Goal: Task Accomplishment & Management: Use online tool/utility

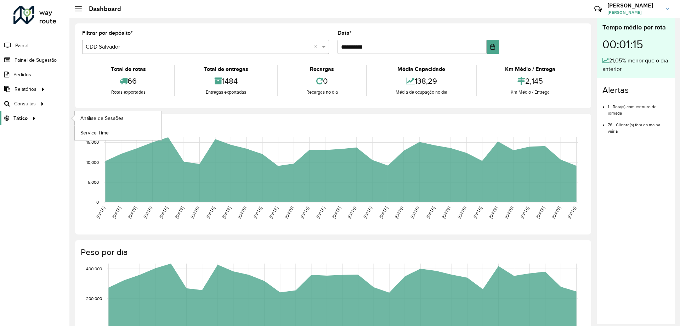
click at [14, 116] on span "Tático" at bounding box center [20, 117] width 14 height 7
click at [99, 116] on span "Análise de Sessões" at bounding box center [102, 117] width 45 height 7
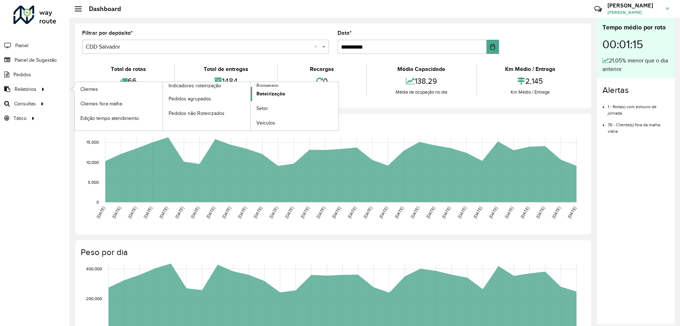
click at [273, 96] on span "Roteirização" at bounding box center [271, 93] width 29 height 7
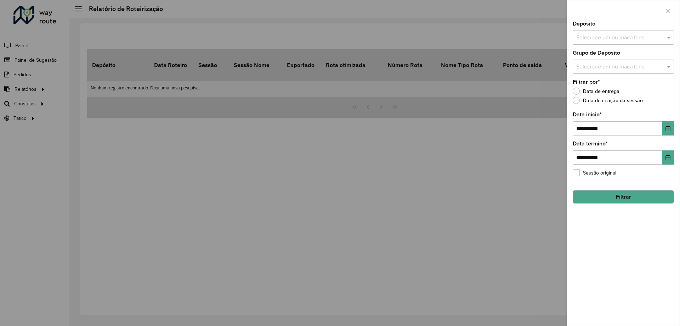
click at [587, 33] on div "Selecione um ou mais itens" at bounding box center [623, 37] width 101 height 14
click at [590, 85] on div "CDD Salvador" at bounding box center [623, 85] width 101 height 12
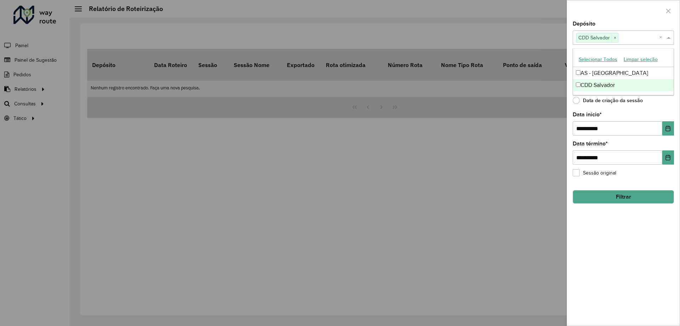
click at [628, 227] on div "**********" at bounding box center [623, 173] width 113 height 304
click at [618, 198] on button "Filtrar" at bounding box center [623, 196] width 101 height 13
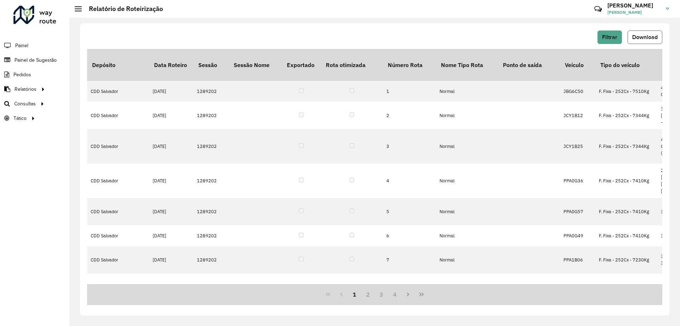
click at [652, 32] on button "Download" at bounding box center [645, 36] width 35 height 13
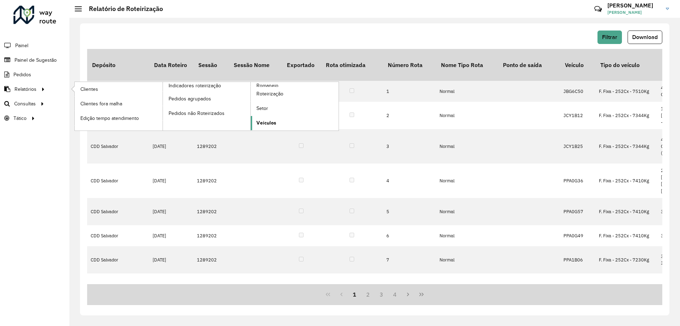
click at [264, 119] on span "Veículos" at bounding box center [267, 122] width 20 height 7
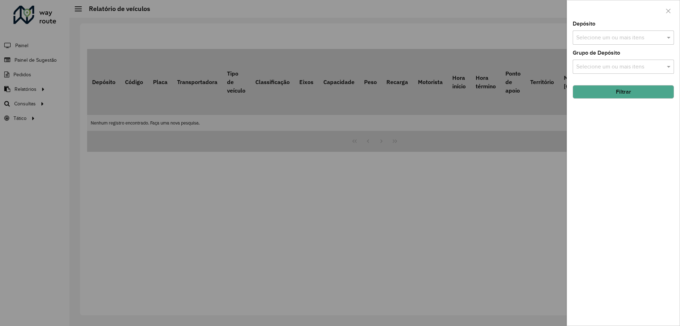
click at [7, 124] on div at bounding box center [340, 163] width 680 height 326
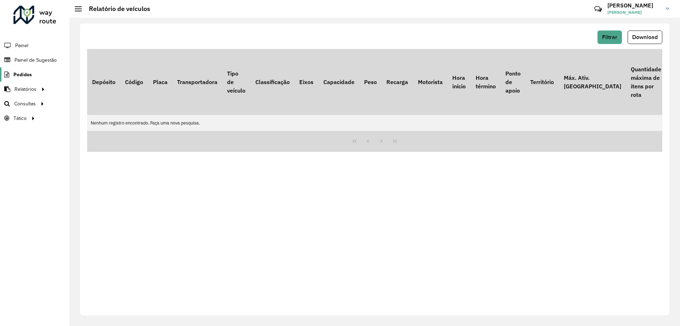
click at [20, 74] on span "Pedidos" at bounding box center [22, 74] width 18 height 7
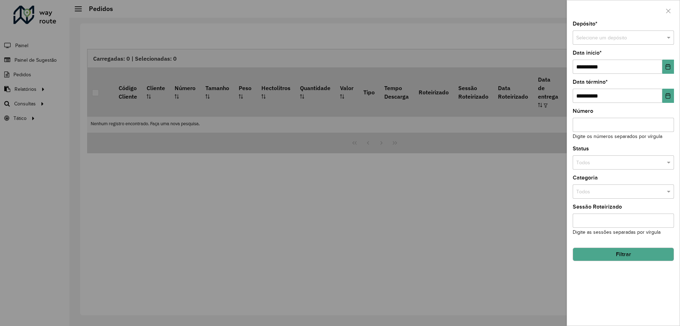
click at [622, 44] on div "Selecione um depósito" at bounding box center [623, 37] width 101 height 14
click at [600, 69] on span "CDD Salvador" at bounding box center [592, 69] width 32 height 6
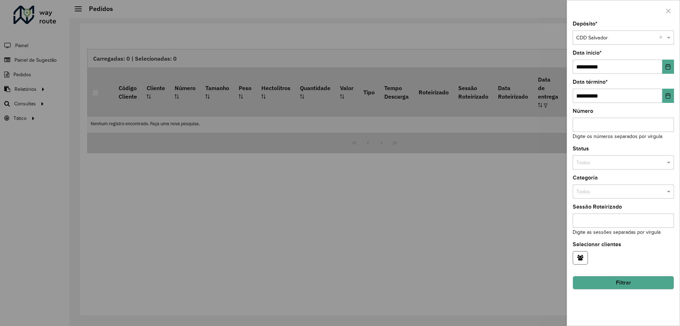
click at [582, 254] on button "button" at bounding box center [580, 257] width 15 height 13
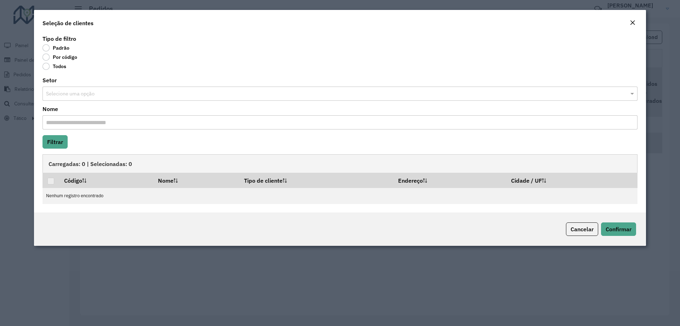
click at [637, 24] on button "Close" at bounding box center [633, 22] width 10 height 9
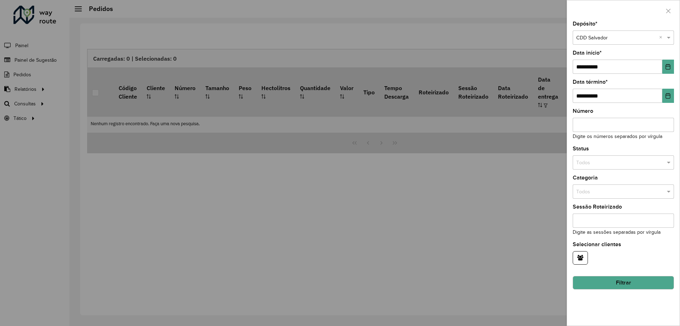
click at [629, 282] on button "Filtrar" at bounding box center [623, 282] width 101 height 13
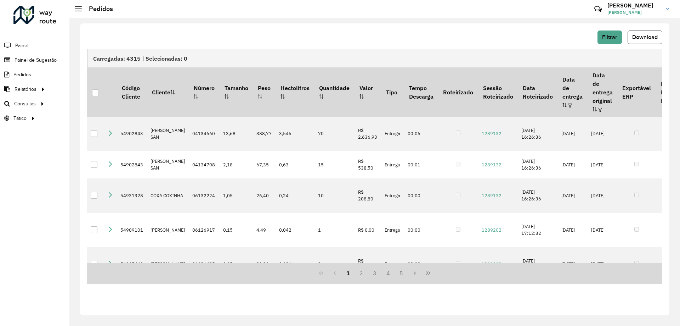
click at [640, 39] on span "Download" at bounding box center [646, 37] width 26 height 6
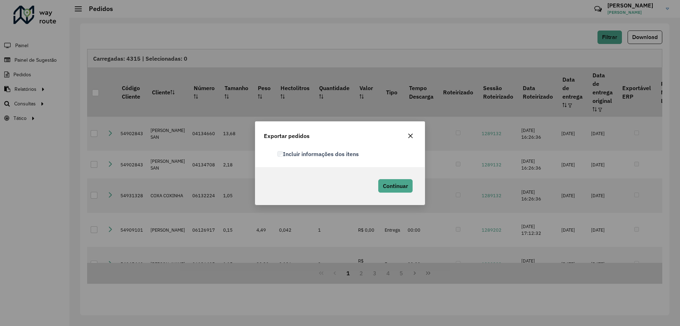
click at [386, 175] on div "Continuar" at bounding box center [340, 186] width 169 height 38
click at [410, 140] on button "button" at bounding box center [410, 135] width 11 height 11
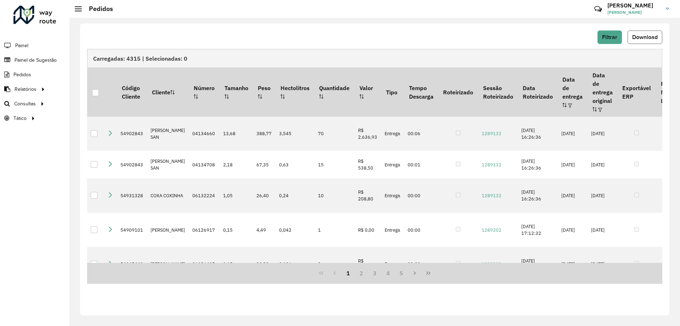
click at [660, 37] on button "Download" at bounding box center [645, 36] width 35 height 13
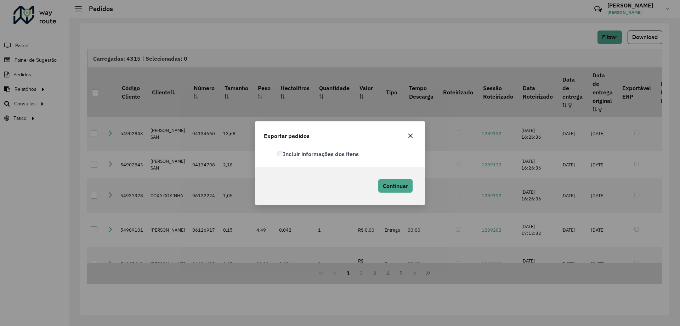
drag, startPoint x: 273, startPoint y: 152, endPoint x: 277, endPoint y: 152, distance: 4.7
click at [273, 152] on div "Incluir informações dos itens" at bounding box center [340, 154] width 161 height 9
click at [285, 152] on label "Incluir informações dos itens" at bounding box center [319, 154] width 82 height 9
click at [278, 149] on div "Incluir informações dos itens" at bounding box center [340, 157] width 169 height 20
click at [387, 187] on span "Continuar" at bounding box center [395, 185] width 25 height 7
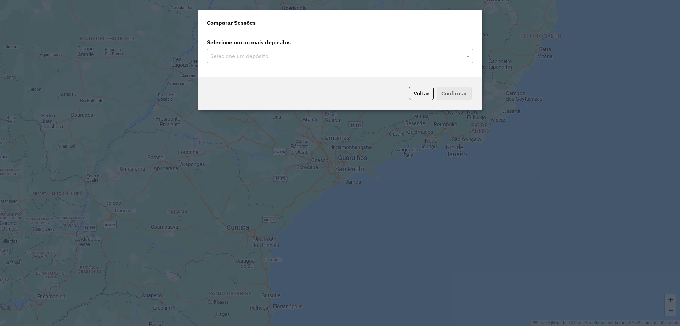
click at [291, 60] on input "text" at bounding box center [337, 56] width 256 height 9
click at [262, 59] on input "text" at bounding box center [337, 56] width 256 height 9
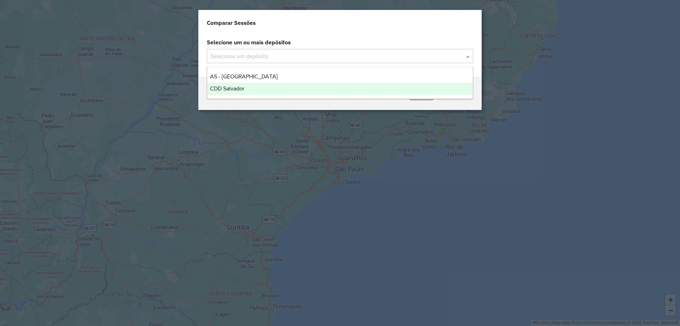
click at [249, 85] on div "CDD Salvador" at bounding box center [340, 89] width 266 height 12
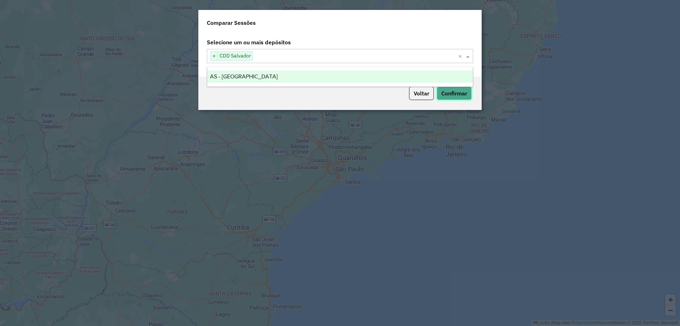
click at [457, 94] on button "Confirmar" at bounding box center [454, 92] width 35 height 13
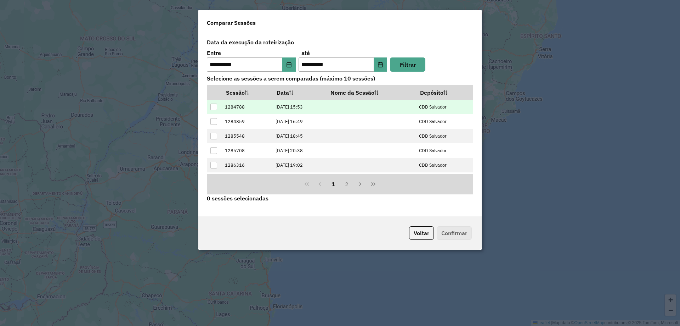
scroll to position [72, 0]
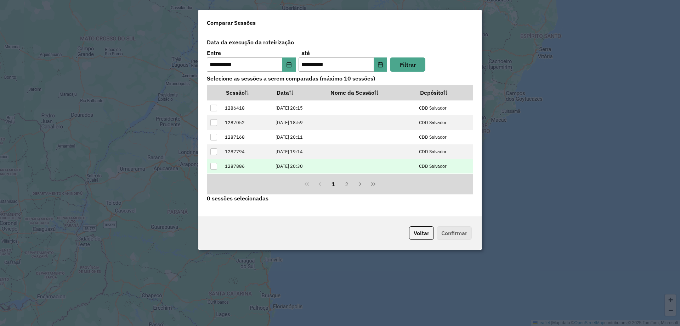
click at [215, 163] on div at bounding box center [214, 166] width 7 height 7
click at [454, 229] on button "Confirmar" at bounding box center [454, 232] width 35 height 13
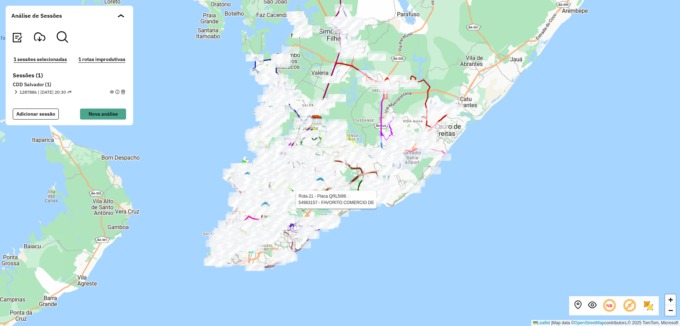
click at [21, 88] on section "1287886 | 03/10/2025 - 20:30 1 - JCY1B25 | 411 - Garcia / Vitória (UDC Brotas),…" at bounding box center [69, 91] width 113 height 7
click at [16, 91] on em at bounding box center [16, 92] width 4 height 4
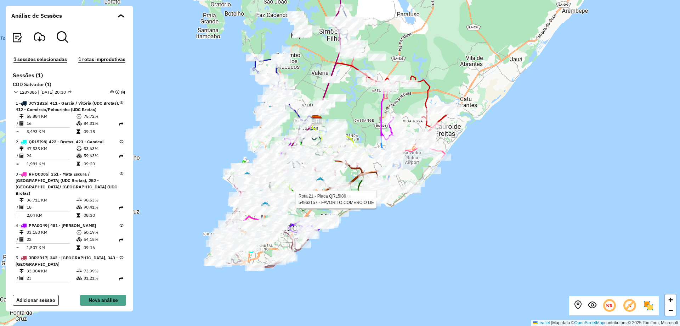
click at [16, 91] on em at bounding box center [16, 92] width 4 height 4
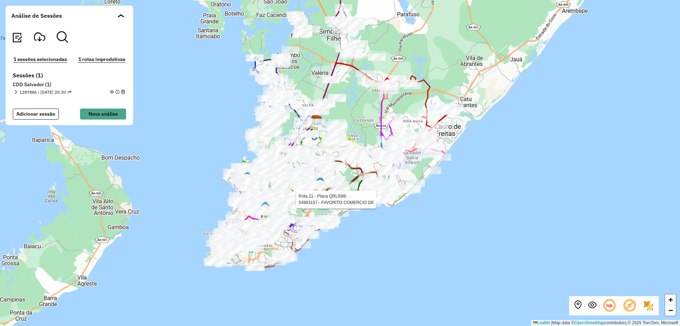
click at [85, 58] on button "1 rotas improdutivas" at bounding box center [101, 59] width 51 height 8
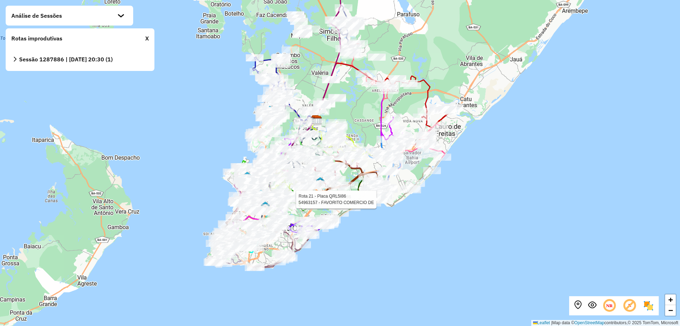
click at [13, 61] on icon at bounding box center [14, 59] width 5 height 5
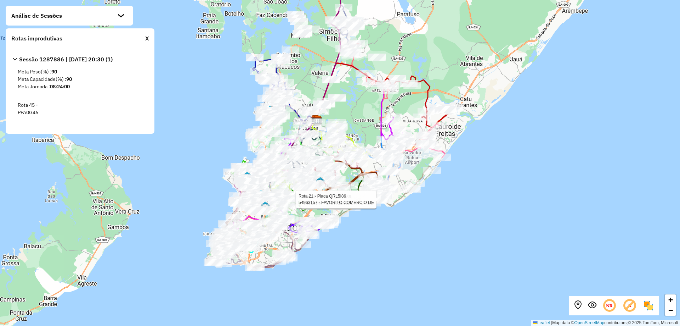
click at [148, 39] on div "X" at bounding box center [147, 38] width 4 height 9
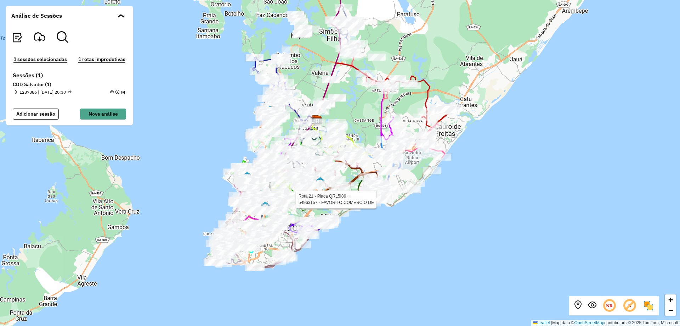
click at [40, 40] on em at bounding box center [39, 36] width 11 height 11
click at [15, 38] on img at bounding box center [16, 37] width 11 height 11
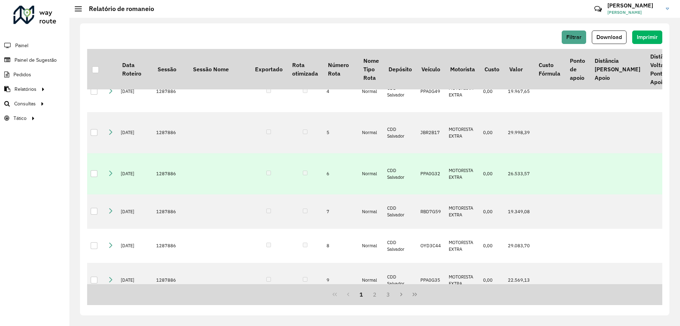
scroll to position [213, 0]
